Goal: Information Seeking & Learning: Compare options

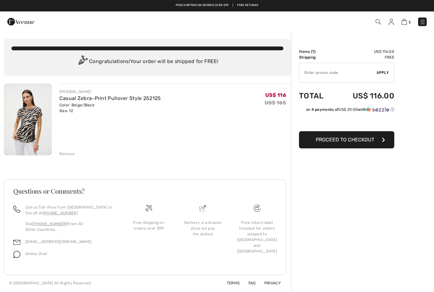
click at [422, 22] on img at bounding box center [423, 22] width 6 height 6
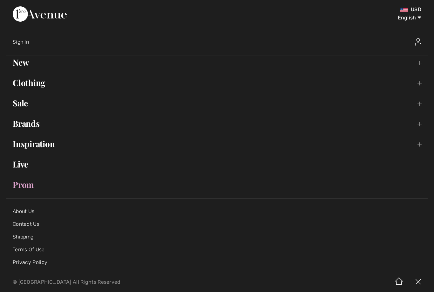
click at [23, 85] on link "Clothing Toggle submenu" at bounding box center [217, 83] width 422 height 14
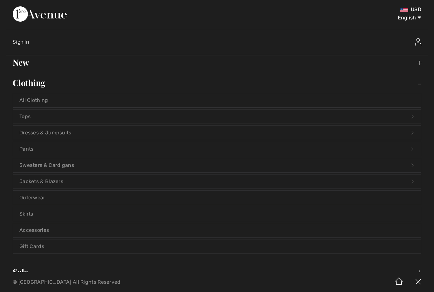
click at [24, 181] on link "Jackets & Blazers Open submenu" at bounding box center [217, 181] width 408 height 14
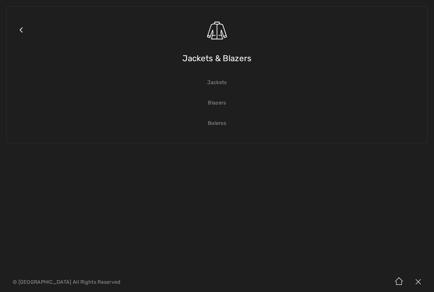
click at [211, 107] on link "Blazers" at bounding box center [217, 103] width 408 height 14
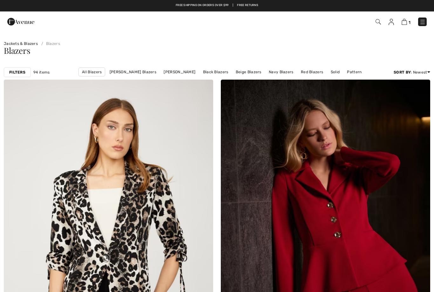
checkbox input "true"
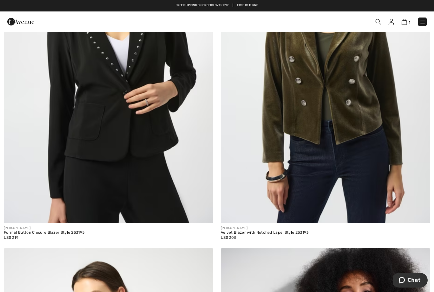
scroll to position [3292, 0]
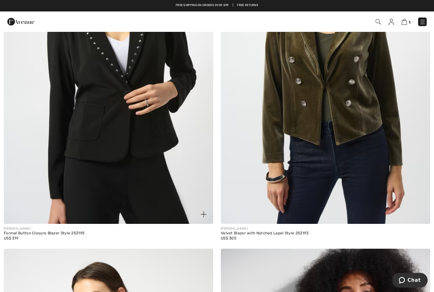
click at [202, 214] on img at bounding box center [204, 214] width 6 height 6
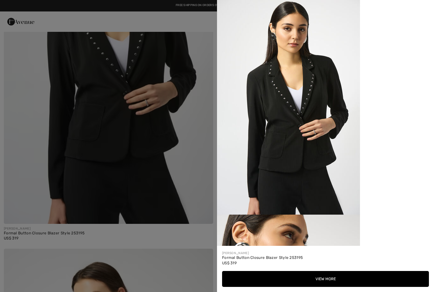
click at [246, 173] on img at bounding box center [288, 107] width 143 height 214
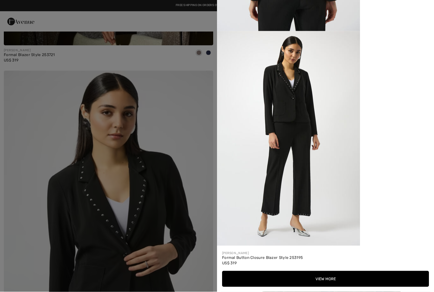
scroll to position [3127, 0]
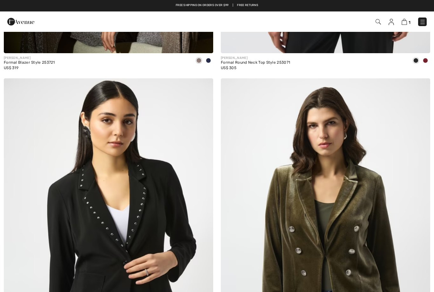
checkbox input "true"
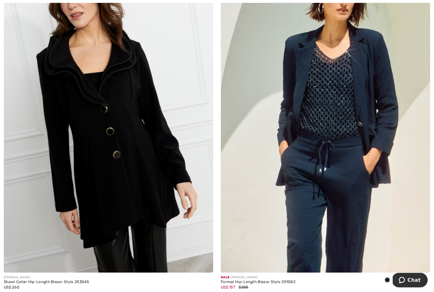
scroll to position [5363, 0]
click at [145, 208] on img at bounding box center [109, 115] width 210 height 315
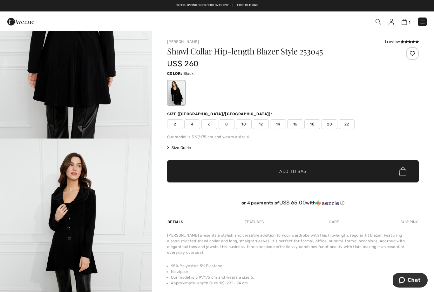
scroll to position [583, 0]
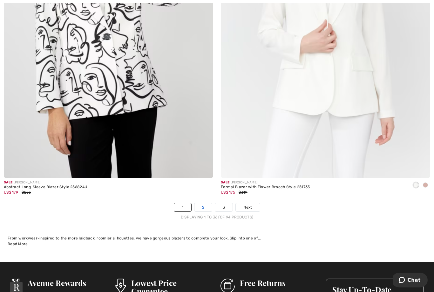
scroll to position [6136, 0]
click at [202, 203] on link "2" at bounding box center [203, 207] width 17 height 8
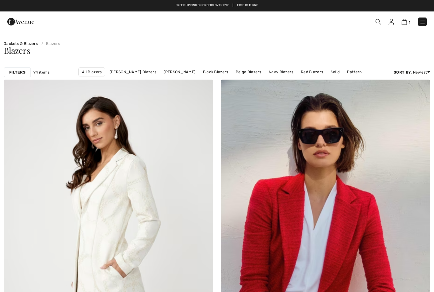
checkbox input "true"
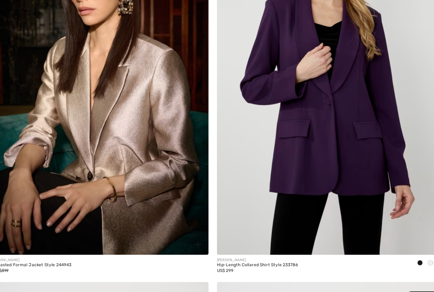
scroll to position [3276, 0]
click at [130, 175] on img at bounding box center [109, 81] width 210 height 315
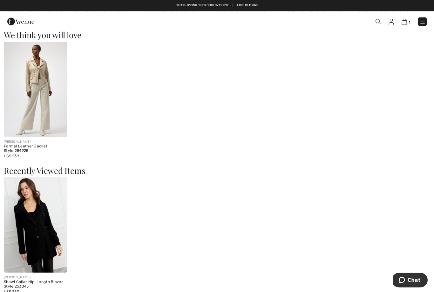
scroll to position [497, 0]
